Goal: Task Accomplishment & Management: Manage account settings

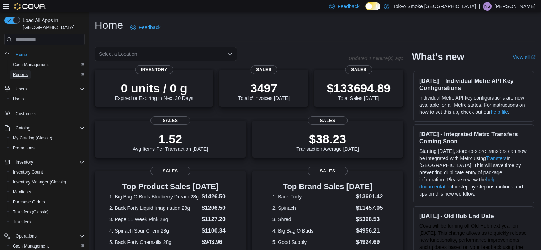
click at [22, 72] on span "Reports" at bounding box center [20, 75] width 15 height 6
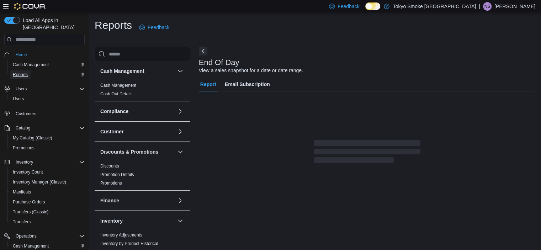
scroll to position [4, 0]
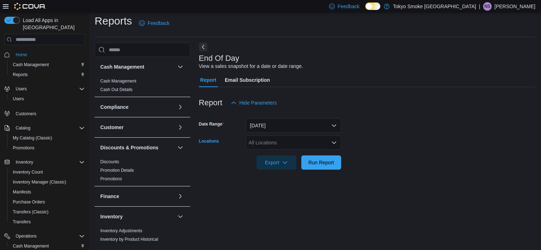
click at [262, 137] on div "All Locations" at bounding box center [293, 142] width 95 height 14
type input "***"
click at [278, 153] on span "Humboldt 8th" at bounding box center [280, 154] width 30 height 7
drag, startPoint x: 521, startPoint y: 156, endPoint x: 351, endPoint y: 168, distance: 170.4
click at [515, 156] on form "Date Range [DATE] Locations Humboldt 8th Export Run Report" at bounding box center [367, 140] width 336 height 60
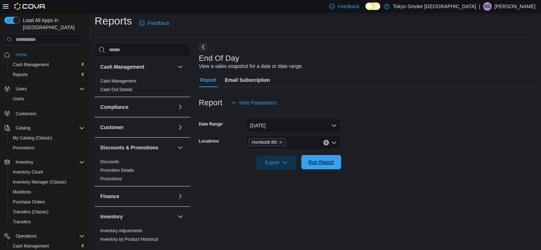
click at [339, 160] on button "Run Report" at bounding box center [321, 162] width 40 height 14
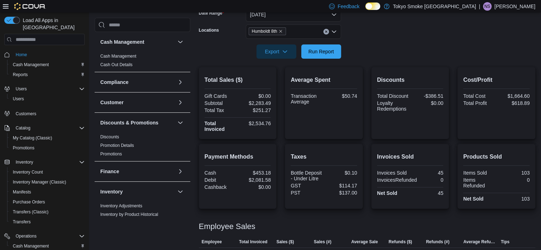
scroll to position [148, 0]
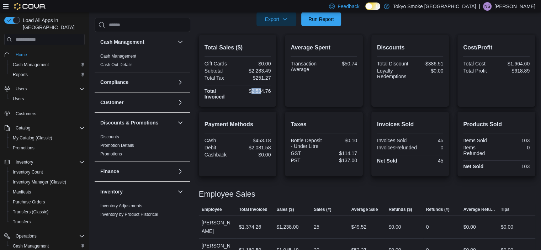
drag, startPoint x: 253, startPoint y: 90, endPoint x: 262, endPoint y: 90, distance: 9.2
click at [262, 90] on div "$2,534.76" at bounding box center [255, 91] width 32 height 6
drag, startPoint x: 257, startPoint y: 105, endPoint x: 255, endPoint y: 97, distance: 8.7
click at [256, 104] on div "Total Sales ($) Gift Cards $0.00 Subtotal $2,283.49 Total Tax $251.27 Total Inv…" at bounding box center [238, 71] width 78 height 72
drag, startPoint x: 252, startPoint y: 89, endPoint x: 272, endPoint y: 89, distance: 20.3
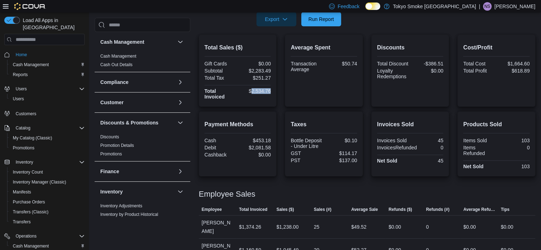
click at [272, 89] on div "Total Sales ($) Gift Cards $0.00 Subtotal $2,283.49 Total Tax $251.27 Total Inv…" at bounding box center [238, 71] width 78 height 72
copy div "2,534.76"
drag, startPoint x: 252, startPoint y: 70, endPoint x: 273, endPoint y: 70, distance: 21.3
click at [273, 70] on div "Total Sales ($) Gift Cards $0.00 Subtotal $2,283.49 Total Tax $251.27 Total Inv…" at bounding box center [238, 71] width 78 height 72
copy div "2,283.49"
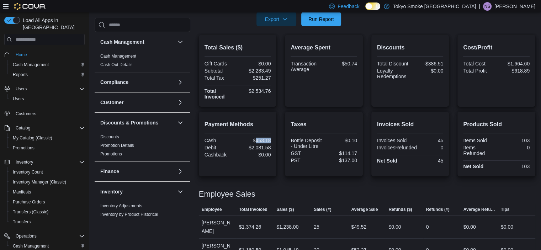
drag, startPoint x: 256, startPoint y: 139, endPoint x: 272, endPoint y: 140, distance: 16.0
click at [272, 140] on div "Payment Methods Cash $453.18 Debit $2,081.58 Cashback $0.00" at bounding box center [238, 144] width 78 height 65
copy div "453.18"
click at [332, 14] on span "Run Report" at bounding box center [320, 19] width 31 height 14
drag, startPoint x: 253, startPoint y: 92, endPoint x: 272, endPoint y: 90, distance: 19.0
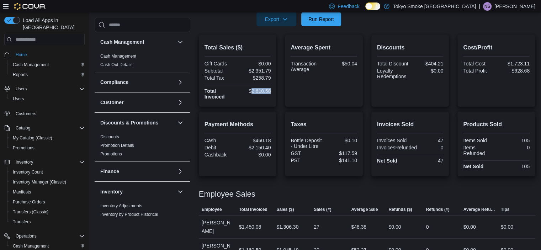
click at [271, 90] on div "$2,610.58" at bounding box center [255, 91] width 32 height 6
copy div "2,610.58"
drag, startPoint x: 252, startPoint y: 70, endPoint x: 272, endPoint y: 70, distance: 20.3
click at [272, 70] on div "Total Sales ($) Gift Cards $0.00 Subtotal $2,351.79 Total Tax $258.79 Total Inv…" at bounding box center [238, 71] width 78 height 72
copy div "2,351.79"
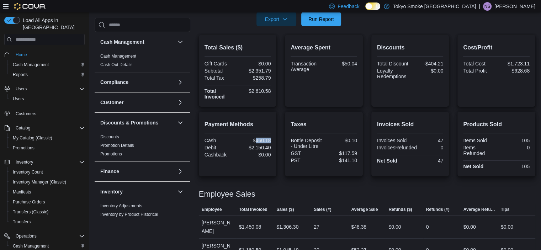
drag, startPoint x: 255, startPoint y: 141, endPoint x: 277, endPoint y: 139, distance: 21.8
click at [277, 139] on div "Payment Methods Cash $460.18 Debit $2,150.40 Cashback $0.00" at bounding box center [238, 144] width 78 height 65
copy div "460.18"
click at [319, 21] on span "Run Report" at bounding box center [321, 18] width 26 height 7
drag, startPoint x: 251, startPoint y: 92, endPoint x: 275, endPoint y: 94, distance: 23.9
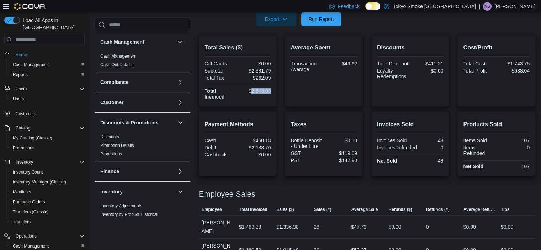
click at [275, 94] on div "Total Sales ($) Gift Cards $0.00 Subtotal $2,381.79 Total Tax $262.09 Total Inv…" at bounding box center [238, 71] width 78 height 72
copy div "2,643.88"
drag, startPoint x: 257, startPoint y: 71, endPoint x: 273, endPoint y: 70, distance: 15.7
click at [273, 70] on div "Total Sales ($) Gift Cards $0.00 Subtotal $2,381.79 Total Tax $262.09 Total Inv…" at bounding box center [238, 71] width 78 height 72
copy div "2,381.79"
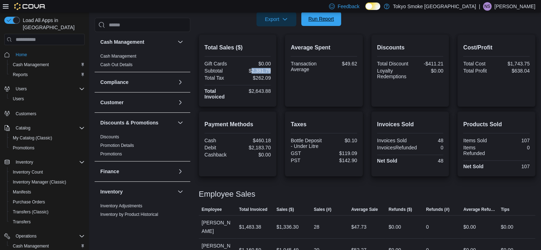
click at [313, 15] on span "Run Report" at bounding box center [320, 19] width 31 height 14
click at [27, 60] on span "Cash Management" at bounding box center [31, 64] width 36 height 9
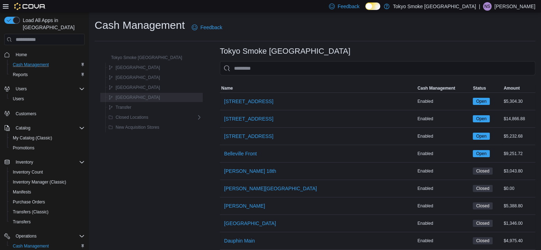
click at [124, 96] on span "[GEOGRAPHIC_DATA]" at bounding box center [138, 98] width 44 height 6
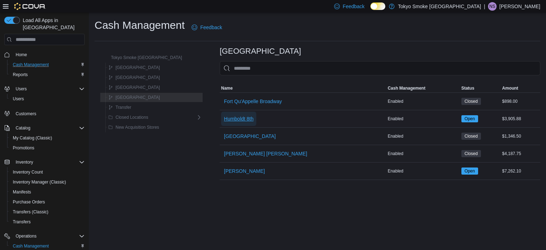
click at [225, 115] on span "Humboldt 8th" at bounding box center [239, 118] width 30 height 7
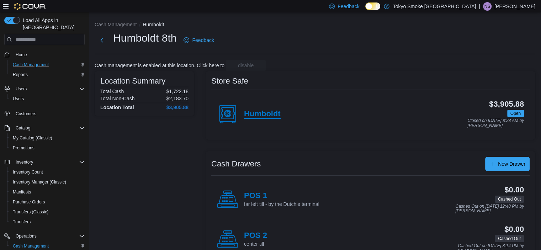
click at [274, 118] on h4 "Humboldt" at bounding box center [262, 114] width 37 height 9
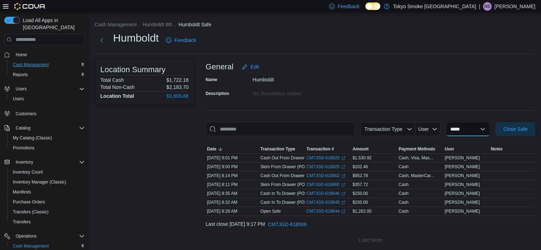
click at [447, 128] on select "**********" at bounding box center [468, 129] width 44 height 14
select select "**********"
click at [446, 122] on select "**********" at bounding box center [468, 129] width 44 height 14
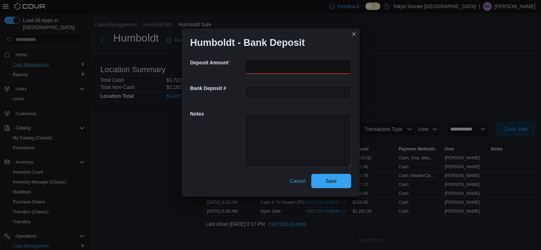
click at [301, 67] on input "number" at bounding box center [298, 67] width 106 height 14
type input "******"
click at [327, 182] on span "Save" at bounding box center [330, 180] width 11 height 7
select select
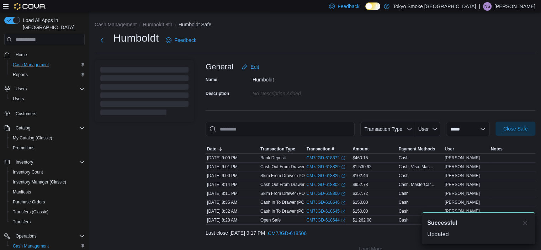
click at [517, 128] on span "Close Safe" at bounding box center [515, 128] width 24 height 7
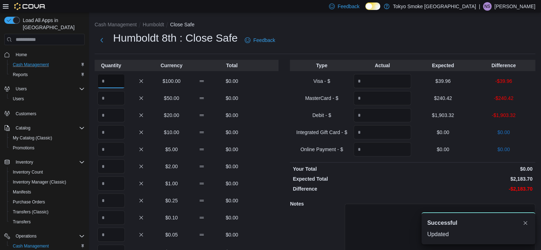
click at [109, 78] on input "Quantity" at bounding box center [110, 81] width 27 height 14
type input "*"
type input "**"
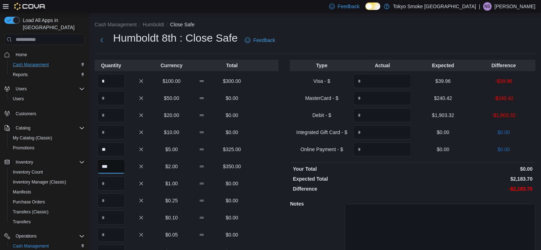
type input "***"
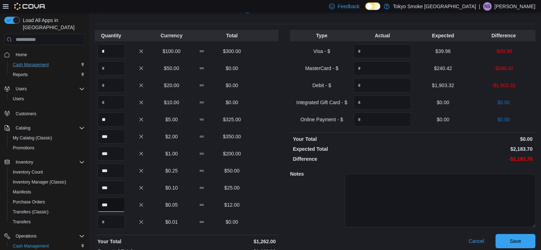
scroll to position [17, 0]
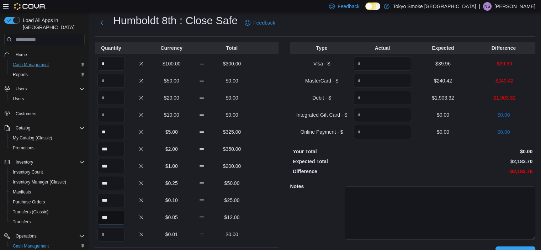
type input "***"
click at [380, 67] on input "Quantity" at bounding box center [383, 64] width 58 height 14
type input "*****"
type input "******"
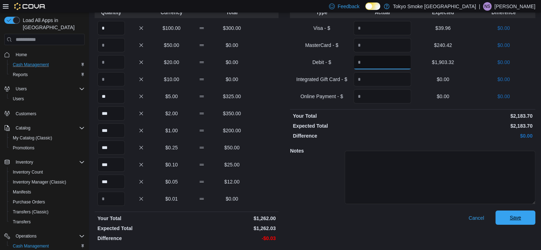
type input "*******"
click at [513, 214] on span "Save" at bounding box center [515, 218] width 31 height 14
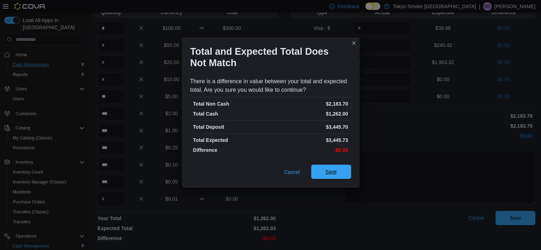
click at [326, 177] on span "Save" at bounding box center [330, 172] width 31 height 14
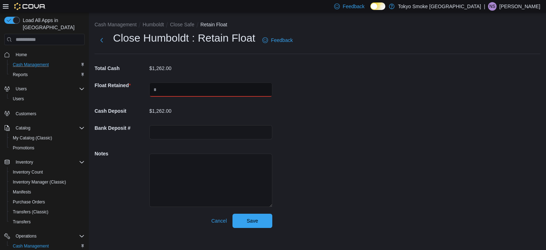
click at [208, 90] on input "text" at bounding box center [210, 90] width 123 height 14
type input "*******"
click at [261, 226] on span "Save" at bounding box center [252, 220] width 31 height 14
